Goal: Task Accomplishment & Management: Manage account settings

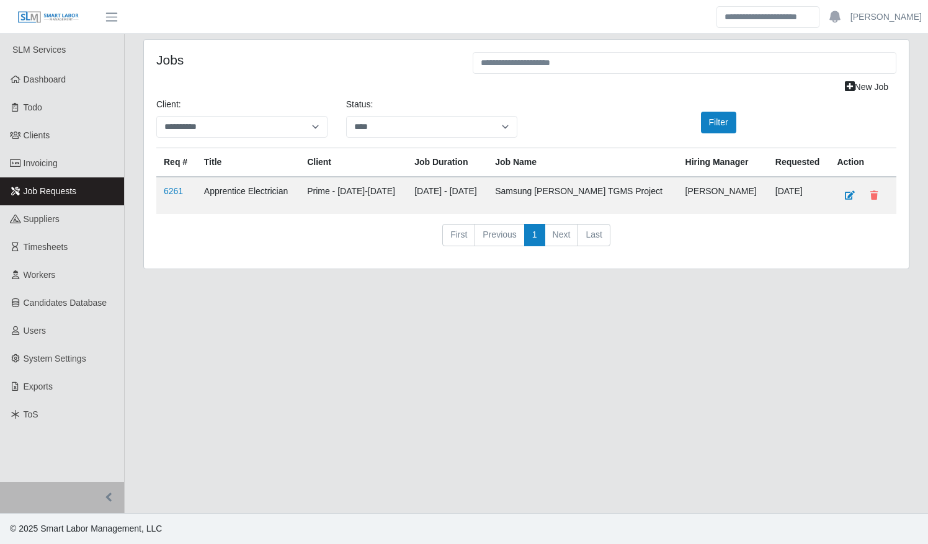
select select "****"
click at [42, 268] on link "Workers" at bounding box center [62, 275] width 124 height 28
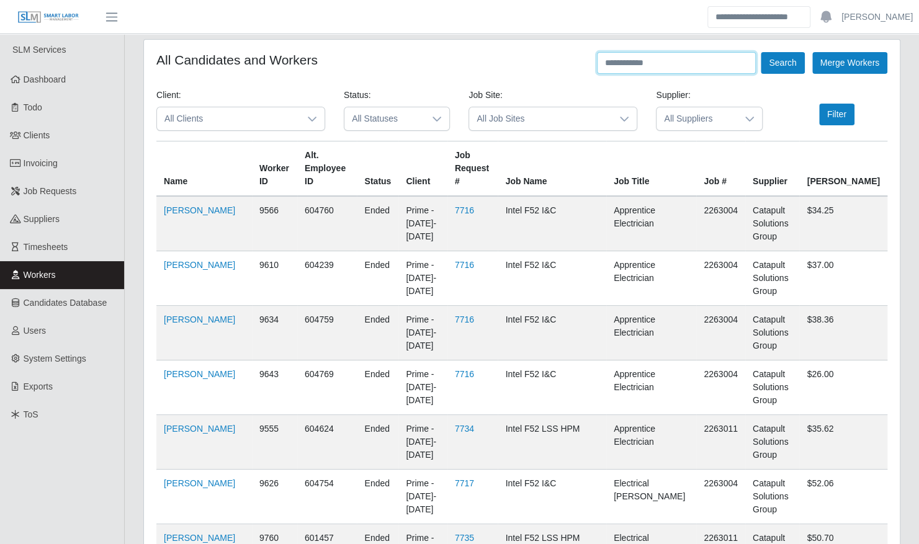
click at [673, 65] on input "text" at bounding box center [676, 63] width 159 height 22
type input "******"
click at [761, 52] on button "Search" at bounding box center [782, 63] width 43 height 22
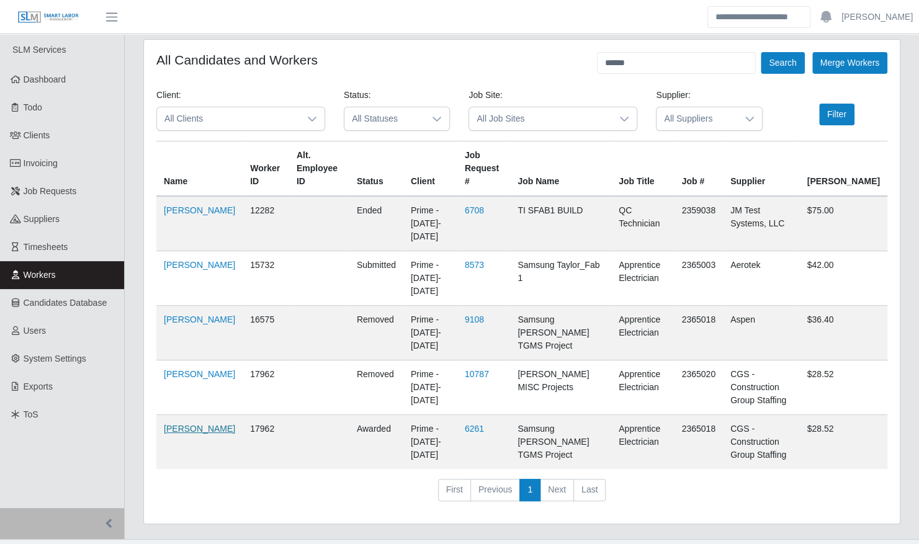
click at [171, 424] on link "Efrain Contreras Jaimes" at bounding box center [199, 429] width 71 height 10
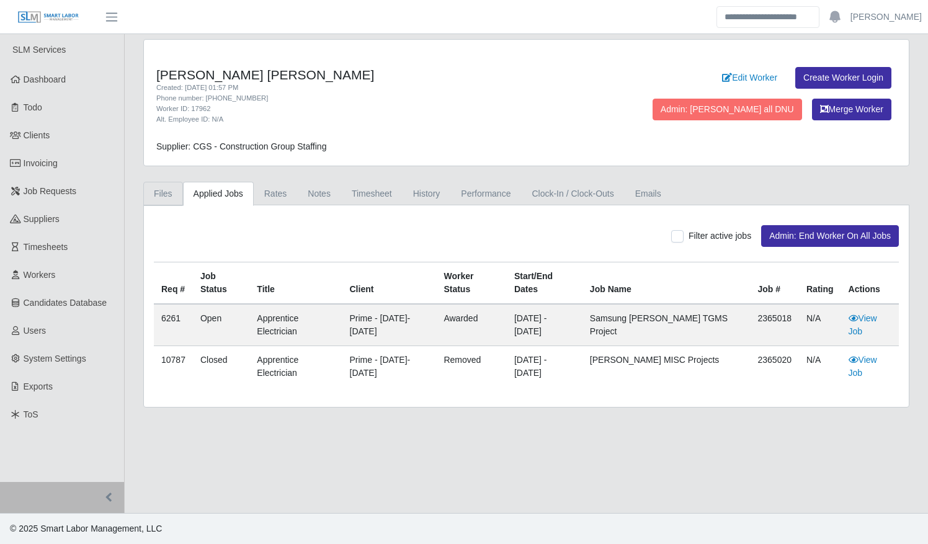
click at [156, 197] on link "Files" at bounding box center [163, 194] width 40 height 24
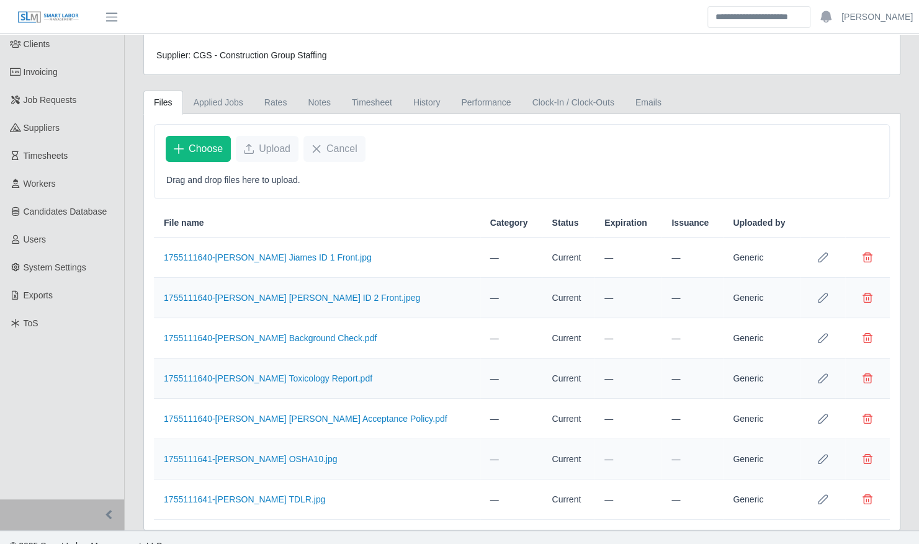
scroll to position [103, 0]
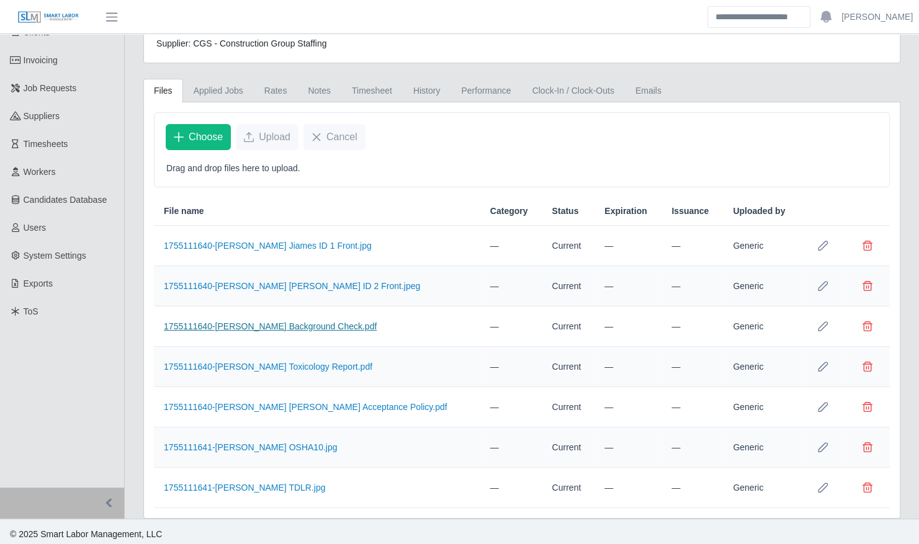
click at [298, 321] on link "1755111640-[PERSON_NAME] Background Check.pdf" at bounding box center [270, 326] width 213 height 10
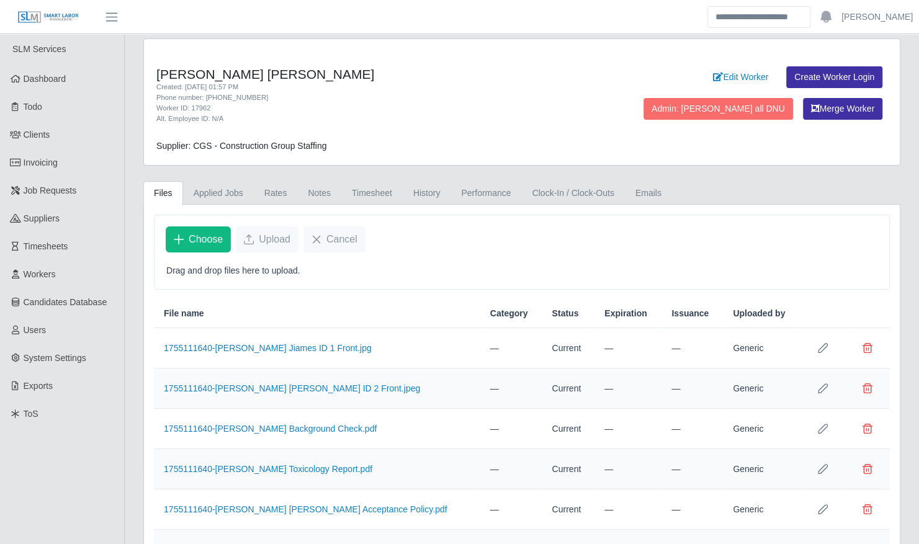
scroll to position [0, 0]
click at [209, 196] on link "Applied Jobs" at bounding box center [218, 194] width 71 height 24
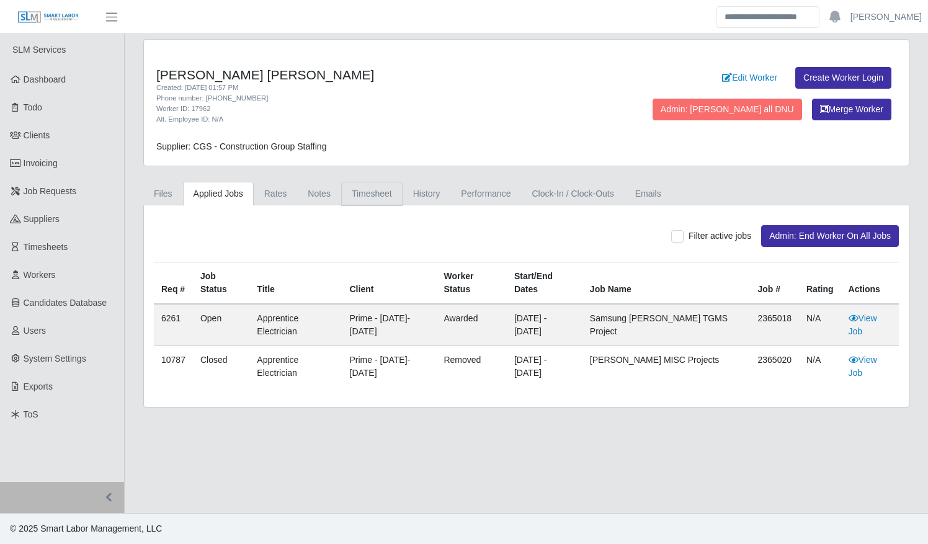
click at [354, 195] on link "Timesheet" at bounding box center [371, 194] width 61 height 24
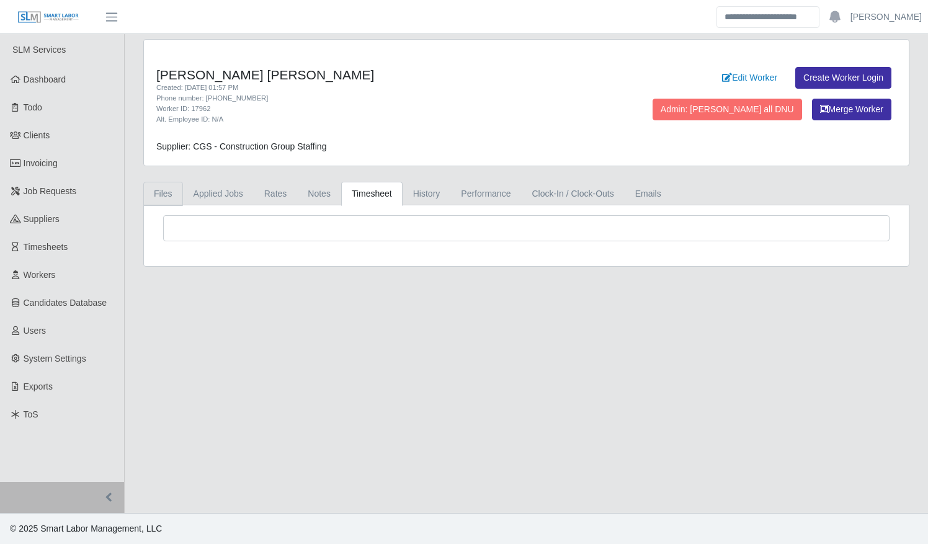
click at [180, 193] on link "Files" at bounding box center [163, 194] width 40 height 24
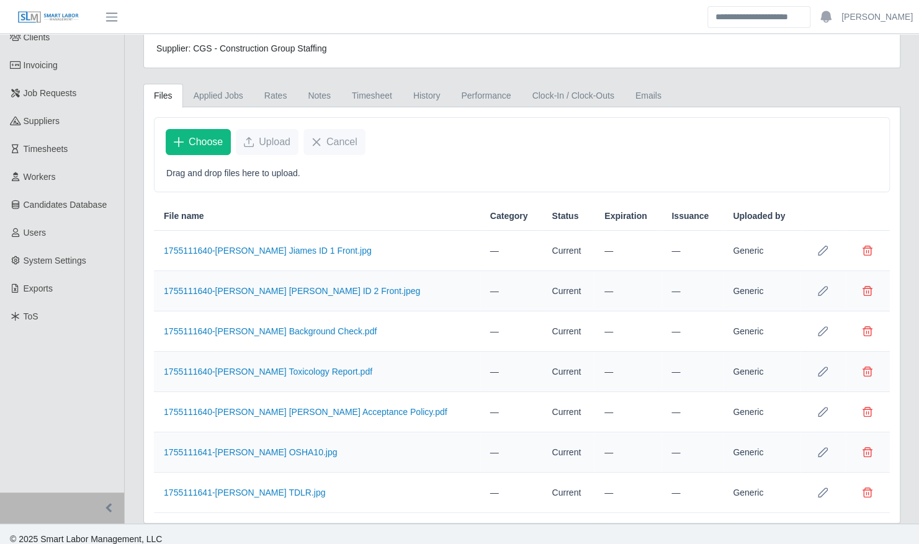
scroll to position [103, 0]
